Goal: Task Accomplishment & Management: Manage account settings

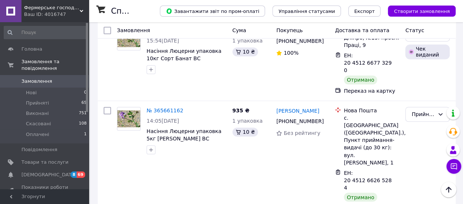
scroll to position [545, 0]
click at [442, 111] on icon at bounding box center [441, 114] width 6 height 6
click at [432, 78] on li "Виконано" at bounding box center [428, 77] width 44 height 13
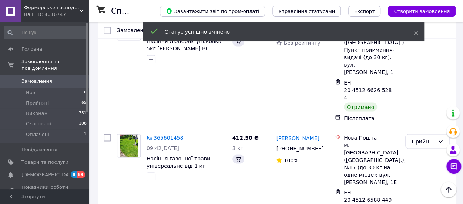
scroll to position [634, 0]
click at [440, 140] on icon at bounding box center [441, 141] width 4 height 2
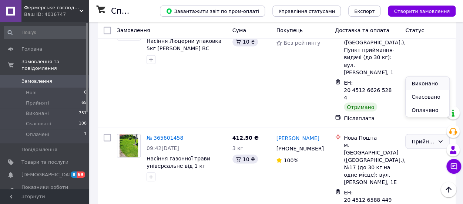
click at [430, 84] on li "Виконано" at bounding box center [428, 83] width 44 height 13
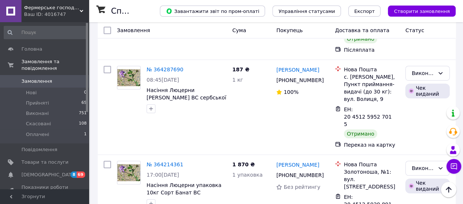
scroll to position [1598, 0]
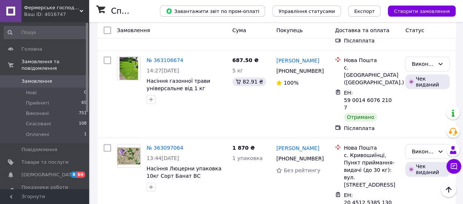
scroll to position [1537, 0]
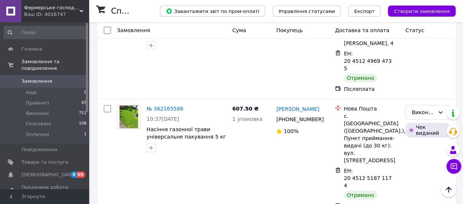
scroll to position [1537, 0]
